Goal: Find specific page/section: Find specific page/section

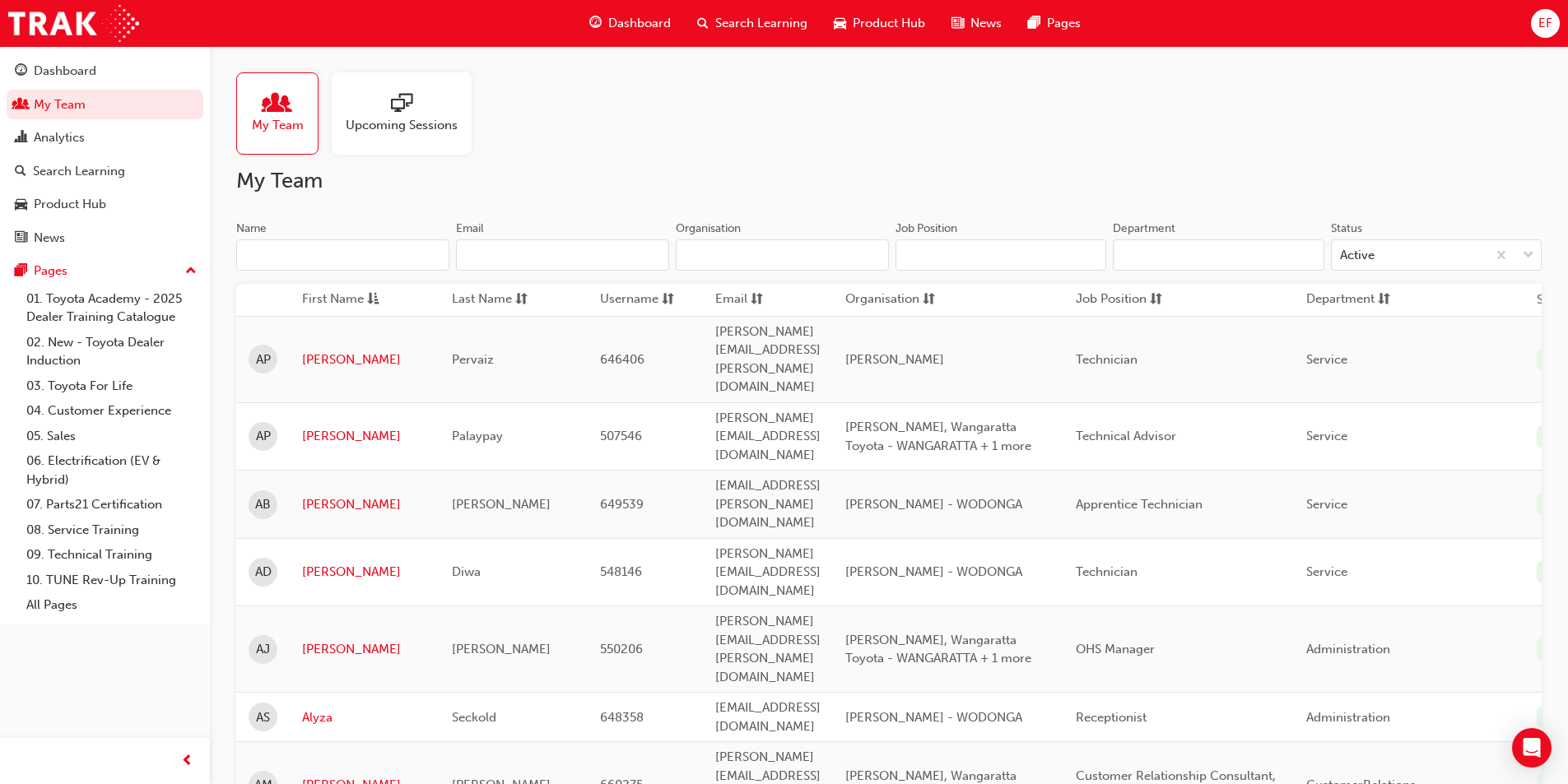
click at [330, 256] on input "Name" at bounding box center [342, 255] width 213 height 31
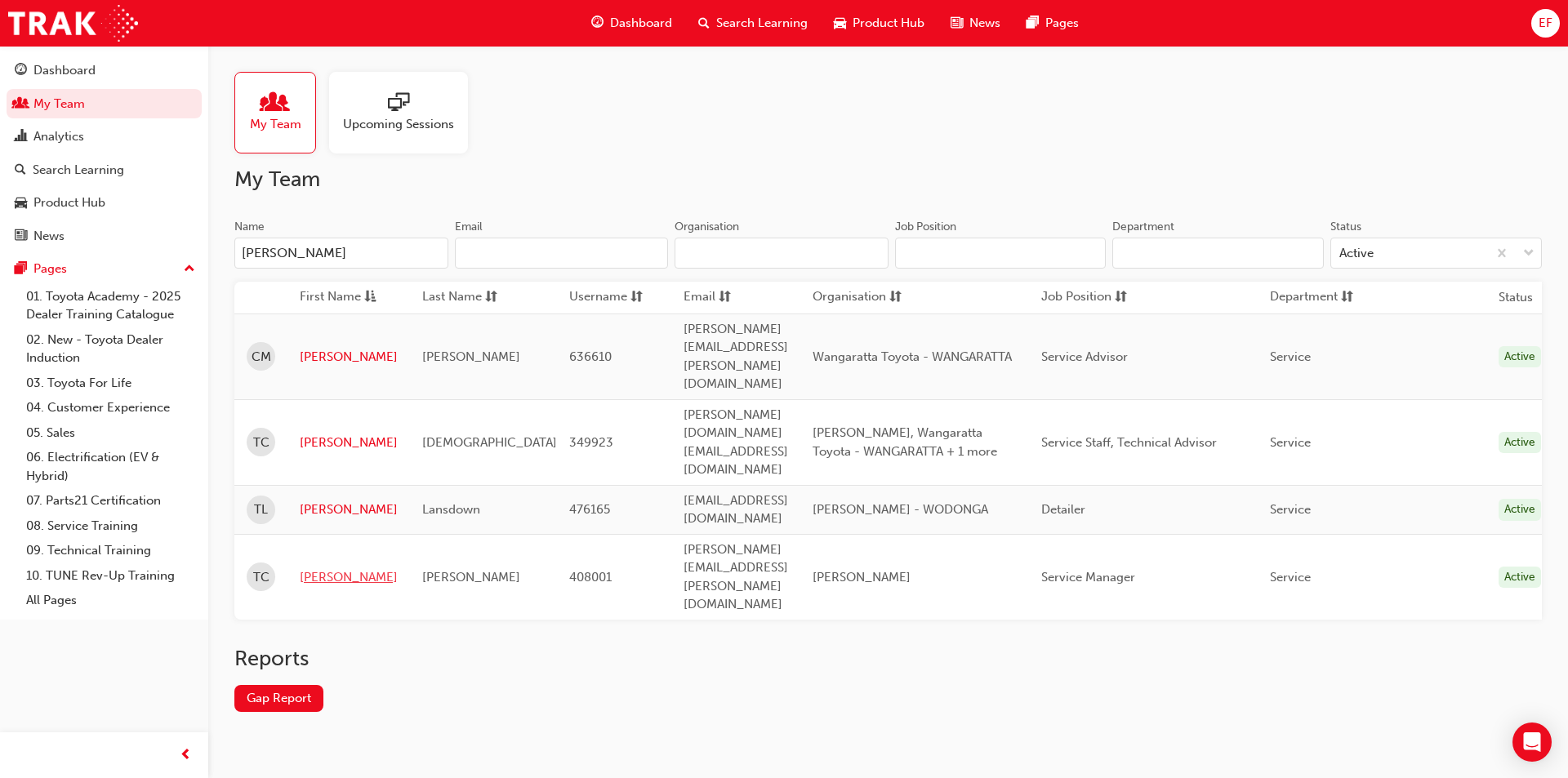
type input "[PERSON_NAME]"
click at [317, 568] on link "[PERSON_NAME]" at bounding box center [348, 577] width 98 height 19
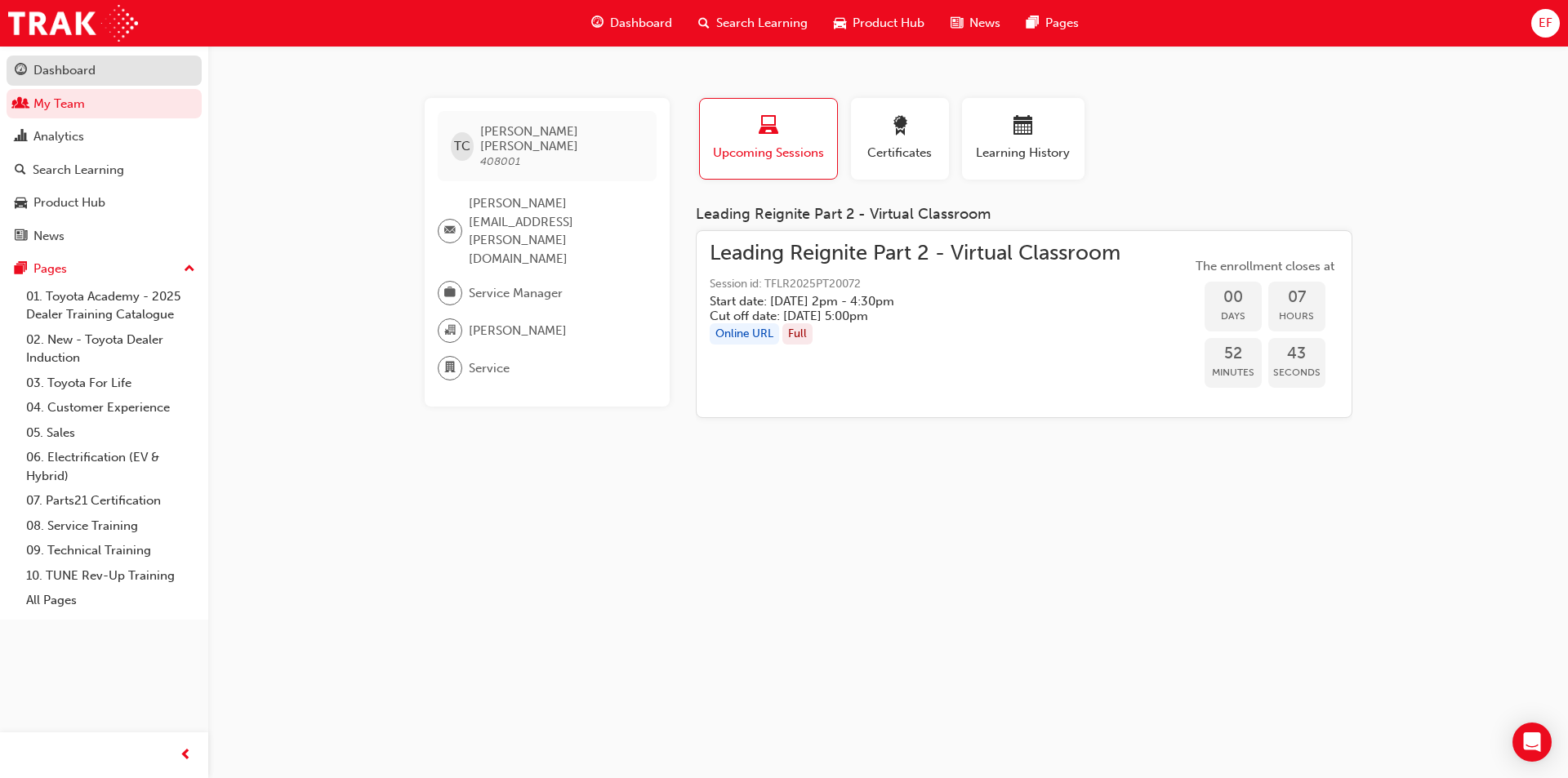
click at [89, 85] on link "Dashboard" at bounding box center [104, 70] width 195 height 30
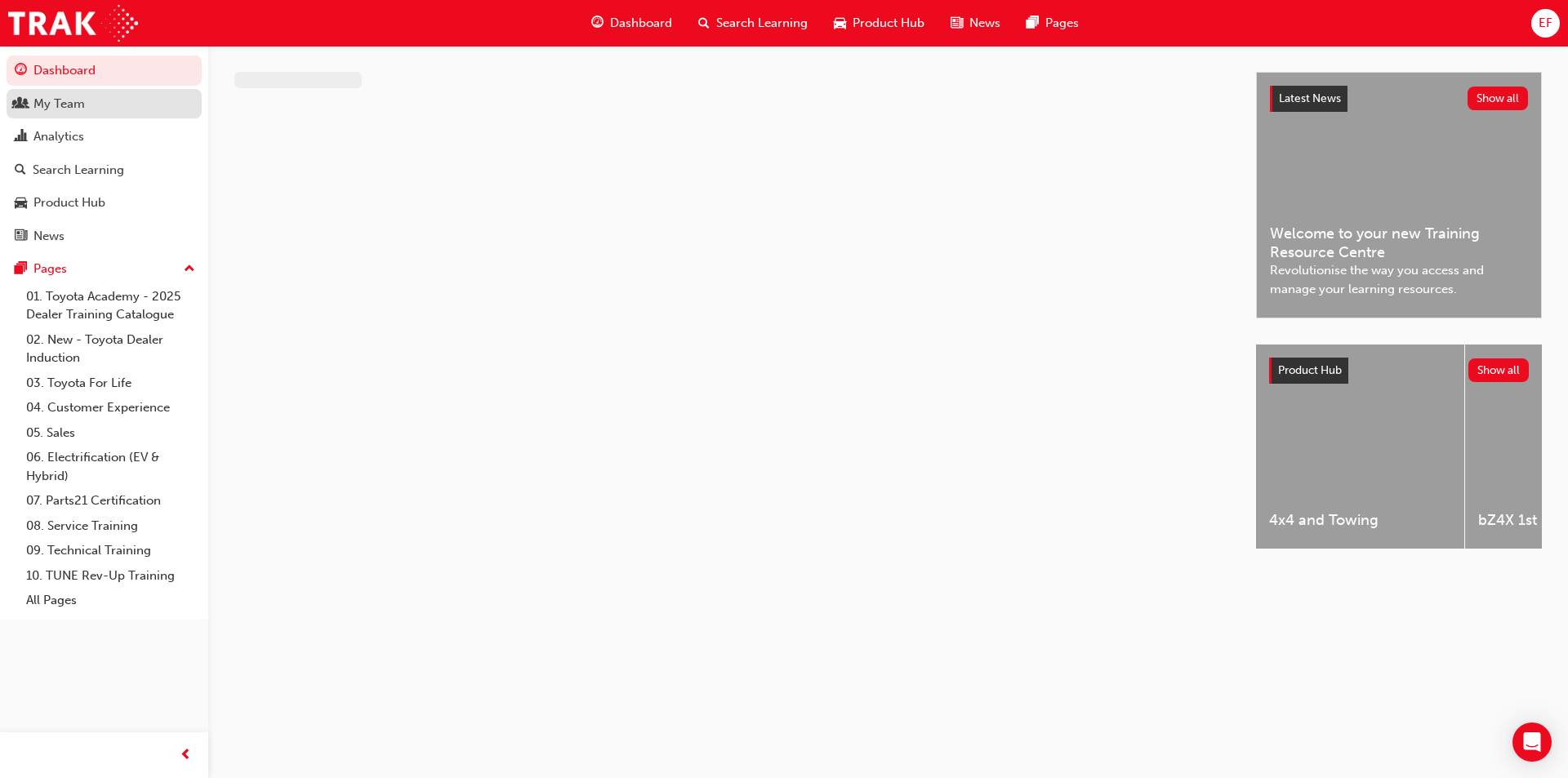
click at [91, 109] on div "My Team" at bounding box center [104, 104] width 179 height 20
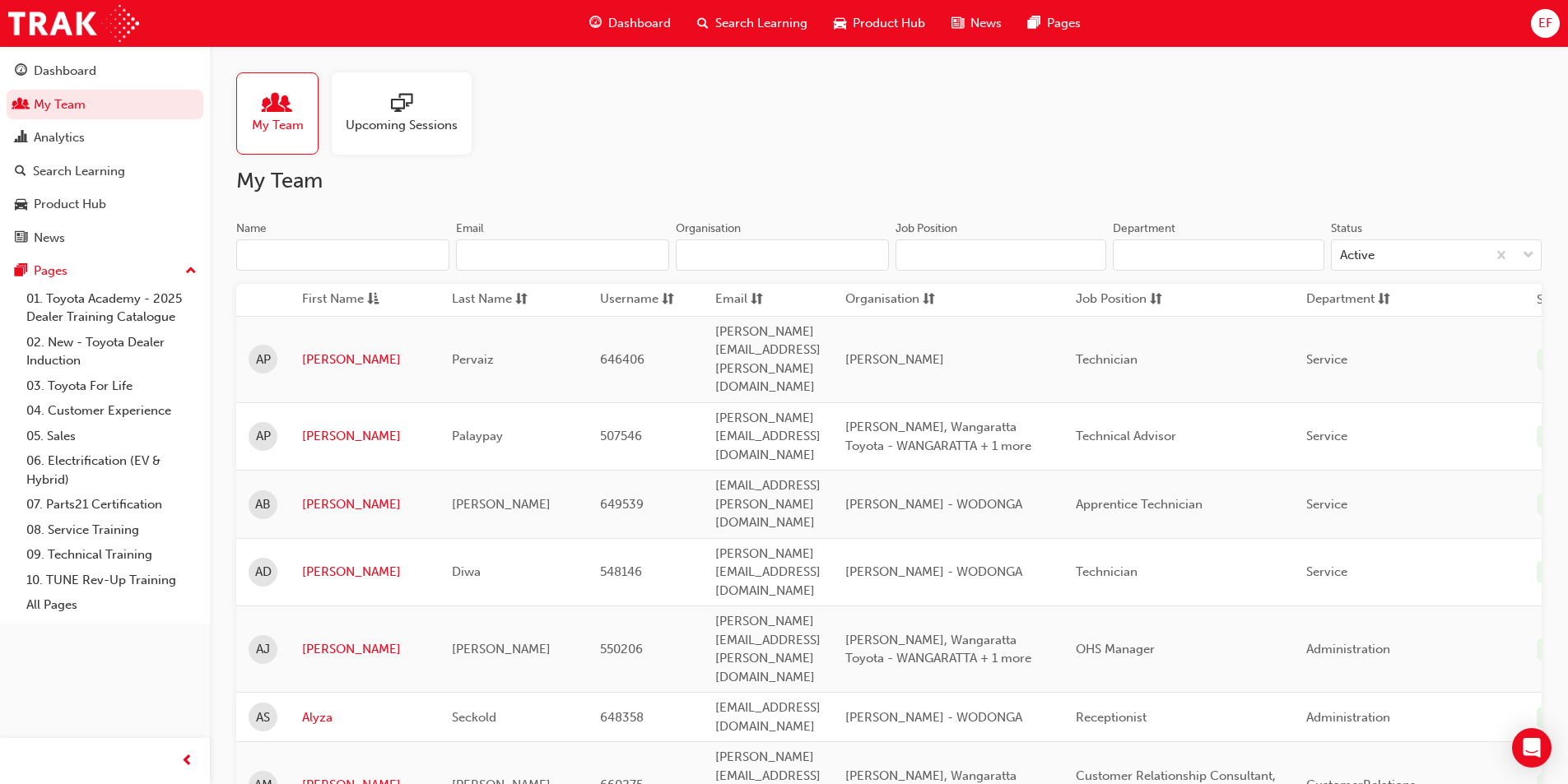
click at [372, 117] on span "Upcoming Sessions" at bounding box center [402, 125] width 112 height 19
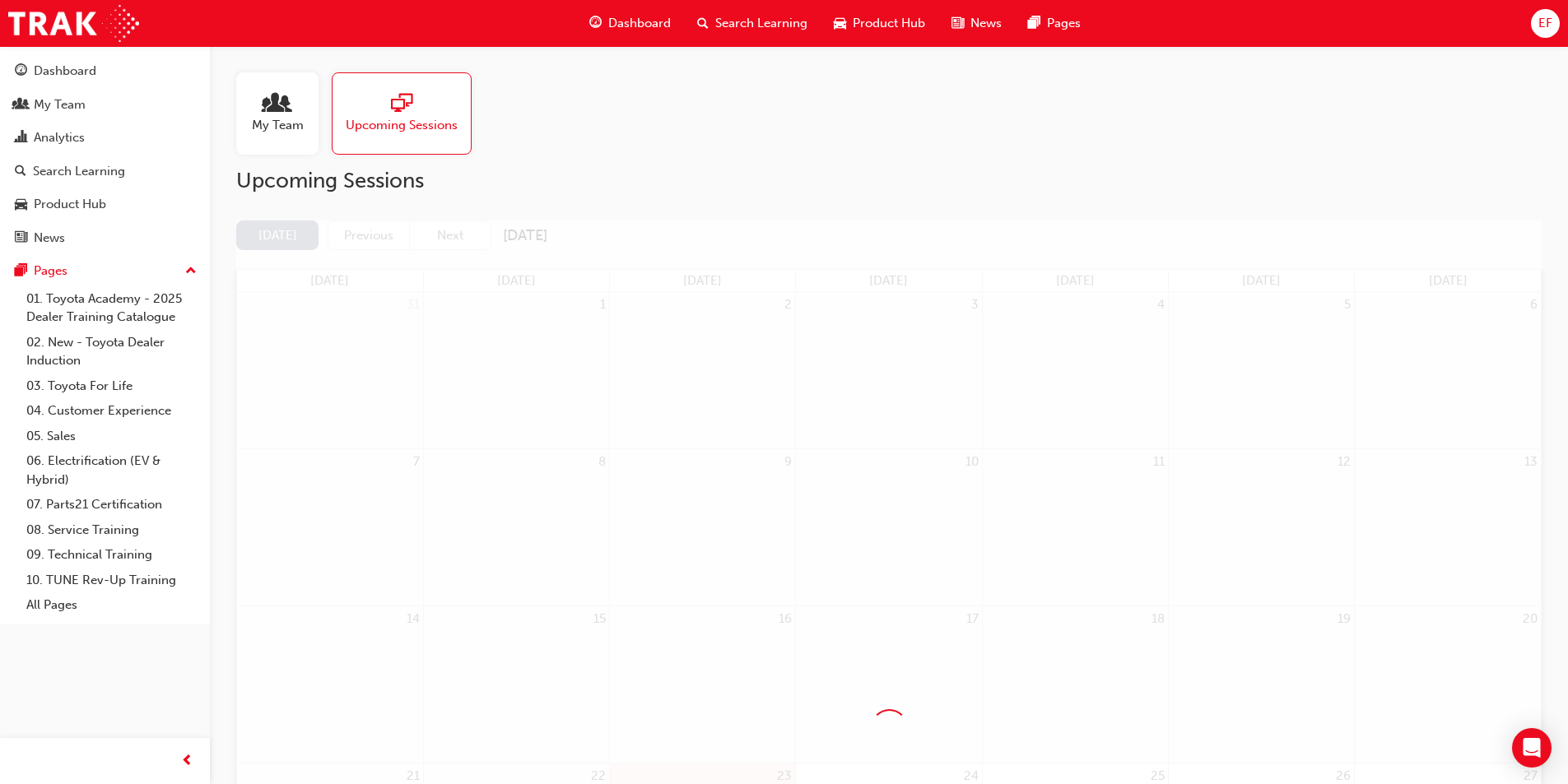
click at [372, 117] on span "Upcoming Sessions" at bounding box center [402, 125] width 112 height 19
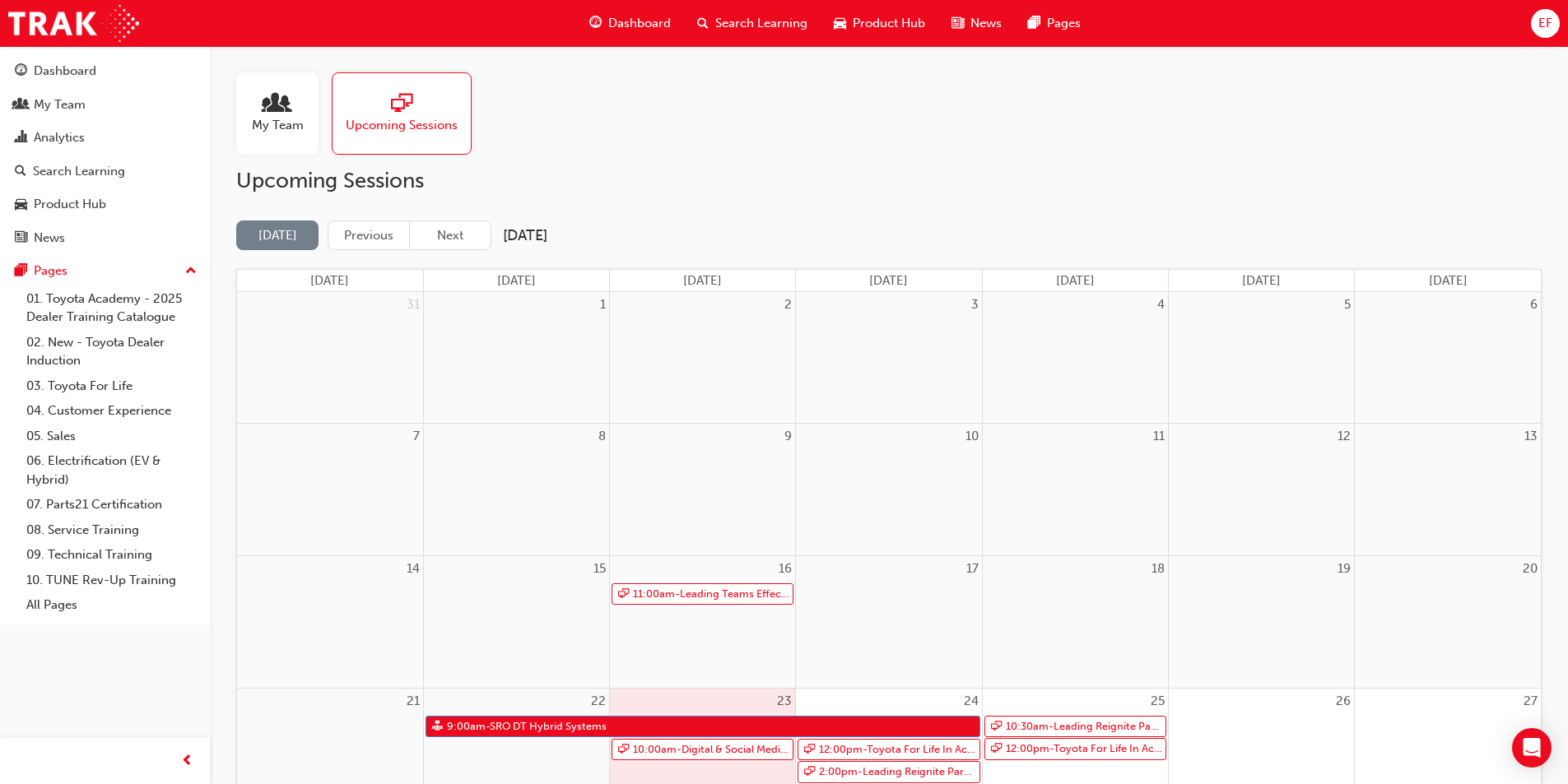
drag, startPoint x: 580, startPoint y: 170, endPoint x: 262, endPoint y: 15, distance: 353.8
click at [580, 170] on h2 "Upcoming Sessions" at bounding box center [888, 181] width 1305 height 27
